Goal: Task Accomplishment & Management: Use online tool/utility

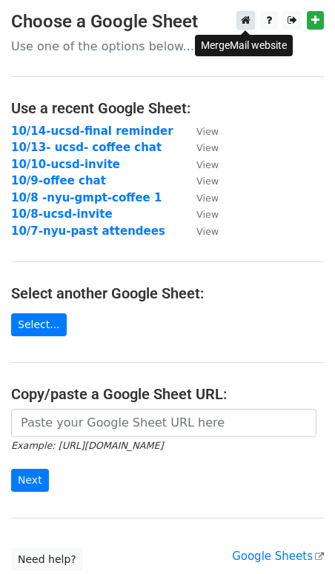
click at [242, 24] on icon at bounding box center [246, 20] width 10 height 10
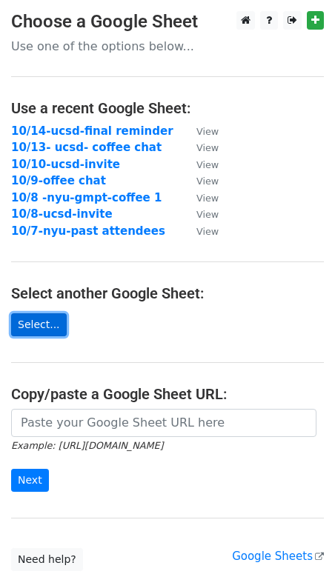
click at [50, 327] on link "Select..." at bounding box center [39, 324] width 56 height 23
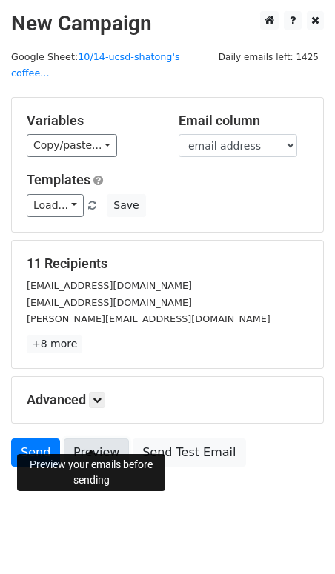
click at [112, 446] on link "Preview" at bounding box center [96, 452] width 65 height 28
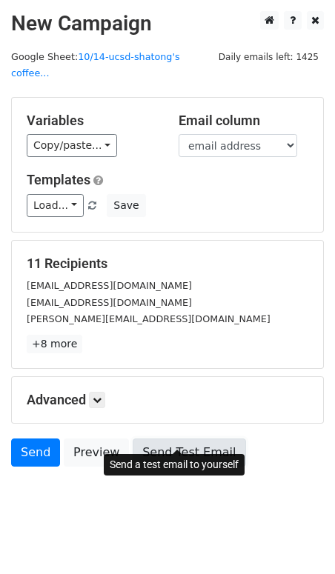
click at [184, 438] on link "Send Test Email" at bounding box center [189, 452] width 113 height 28
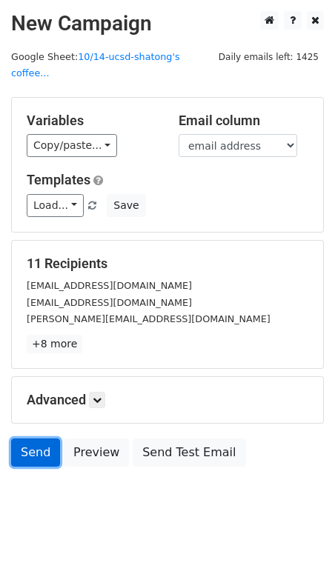
click at [36, 438] on link "Send" at bounding box center [35, 452] width 49 height 28
